Goal: Navigation & Orientation: Find specific page/section

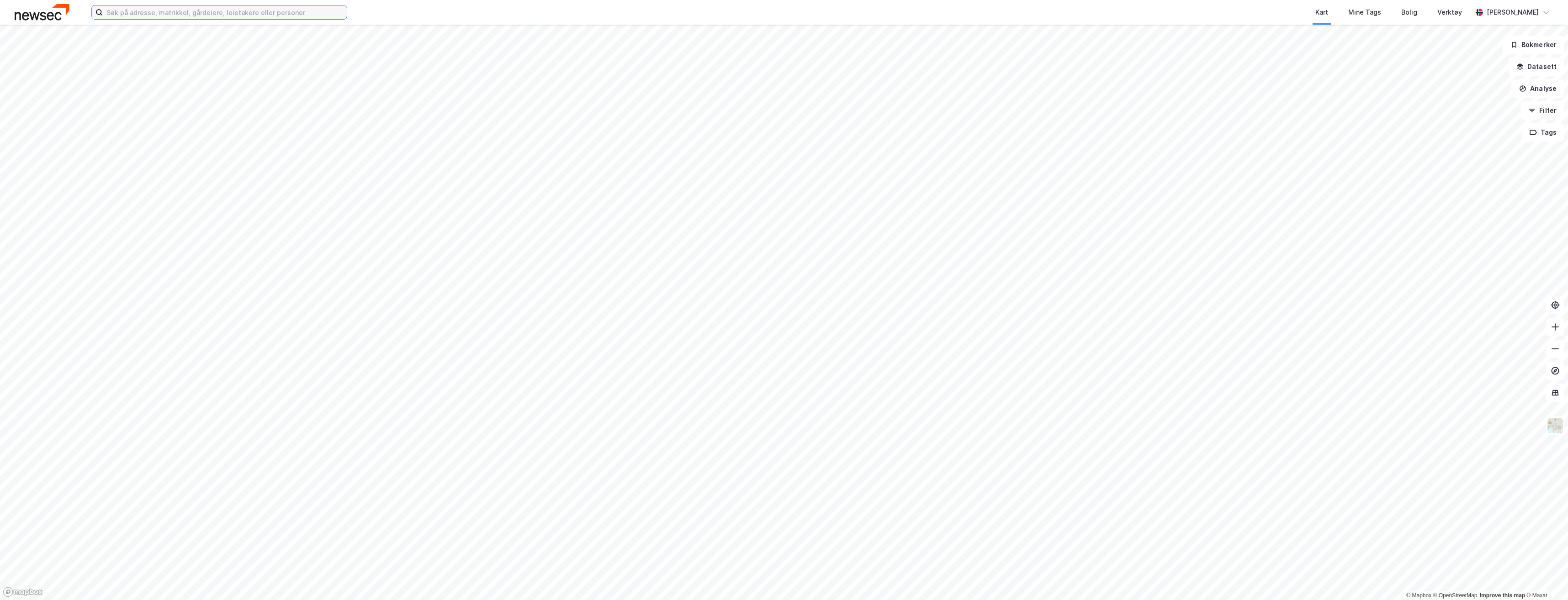
click at [234, 13] on input at bounding box center [225, 12] width 244 height 14
